Goal: Information Seeking & Learning: Learn about a topic

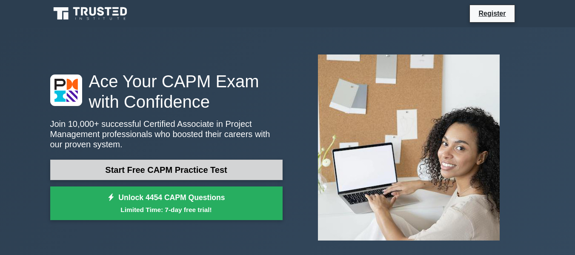
click at [156, 168] on link "Start Free CAPM Practice Test" at bounding box center [166, 170] width 233 height 20
